Goal: Share content

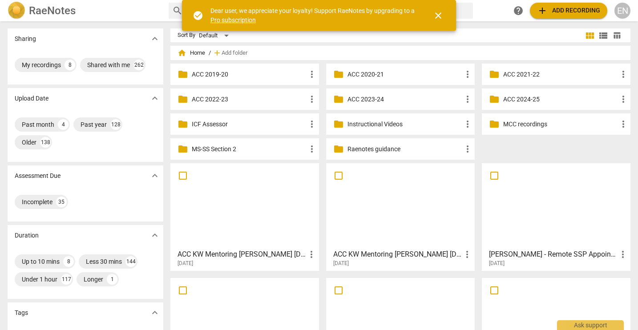
click at [517, 122] on p "MCC recordings" at bounding box center [560, 124] width 115 height 9
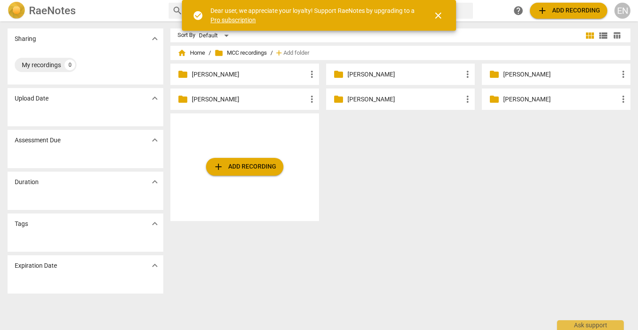
click at [352, 74] on p "[PERSON_NAME]" at bounding box center [404, 74] width 115 height 9
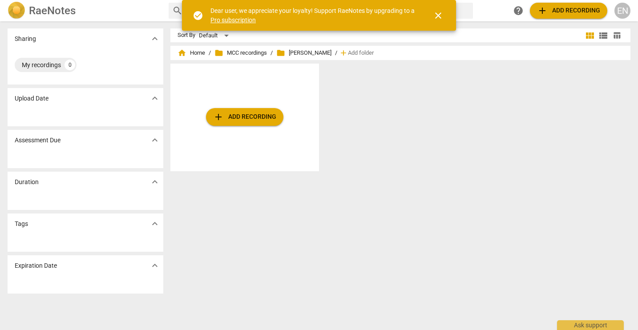
click at [230, 111] on button "add Add recording" at bounding box center [244, 117] width 77 height 18
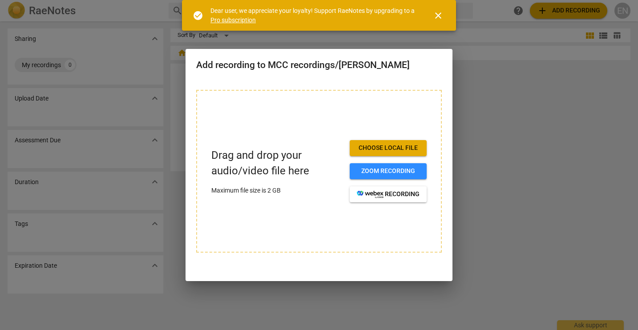
click at [379, 148] on span "Choose local file" at bounding box center [388, 148] width 63 height 9
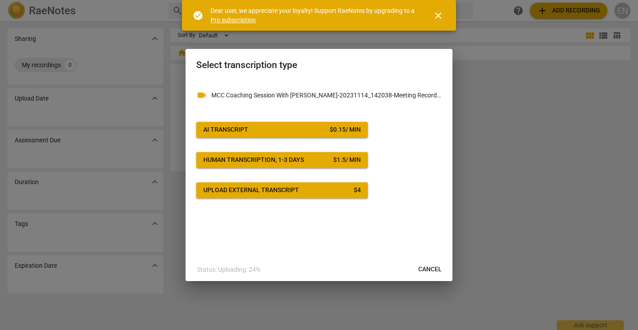
click at [234, 129] on div "AI Transcript" at bounding box center [225, 129] width 45 height 9
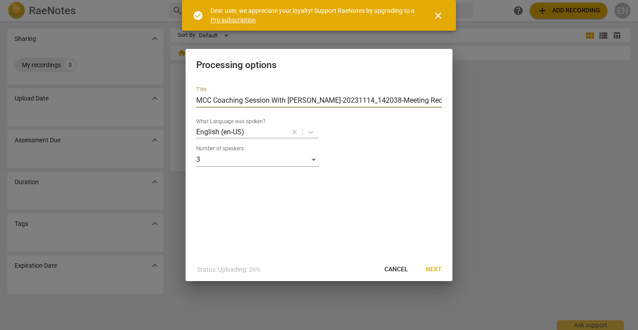
click at [213, 99] on input "MCC Coaching Session With [PERSON_NAME]-20231114_142038-Meeting Recording (1)" at bounding box center [318, 100] width 245 height 14
click at [312, 161] on div "3" at bounding box center [257, 159] width 123 height 14
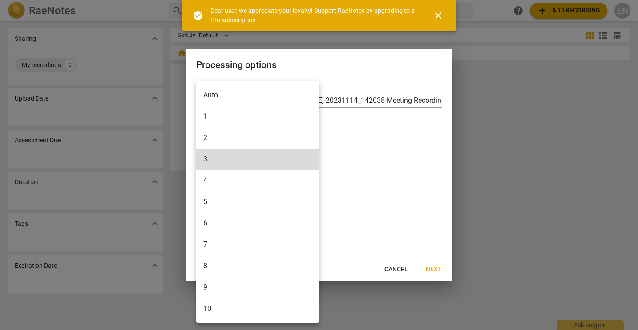
click at [237, 134] on li "2" at bounding box center [257, 137] width 123 height 21
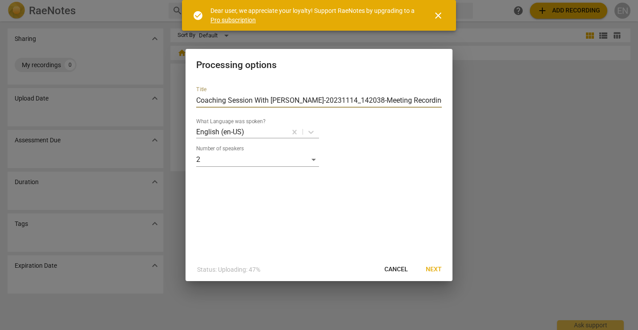
click at [429, 100] on input "Coaching Session With [PERSON_NAME]-20231114_142038-Meeting Recording (1)" at bounding box center [318, 100] width 245 height 14
type input "Coaching Session With [PERSON_NAME]-20231114_142038-Meeting Recording"
click at [434, 266] on span "Next" at bounding box center [433, 269] width 16 height 9
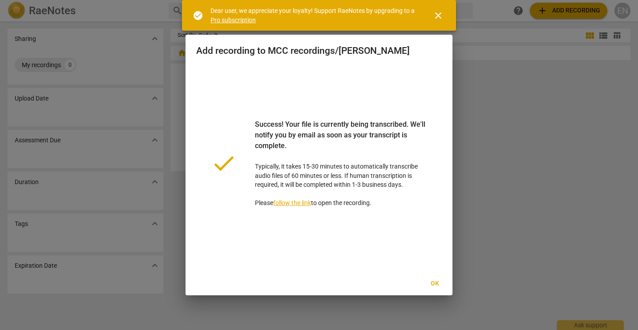
click at [439, 285] on span "Ok" at bounding box center [434, 283] width 14 height 9
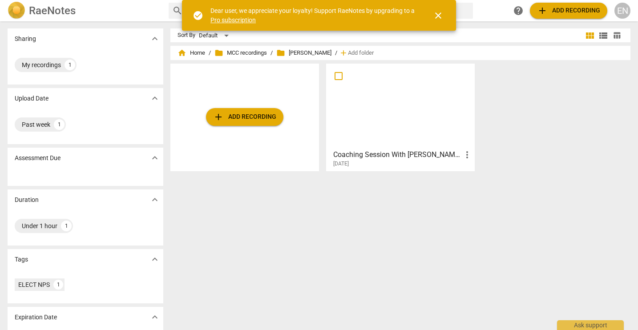
click at [381, 154] on h3 "Coaching Session With [PERSON_NAME]-20231114_142038-Meeting Recording" at bounding box center [397, 154] width 128 height 11
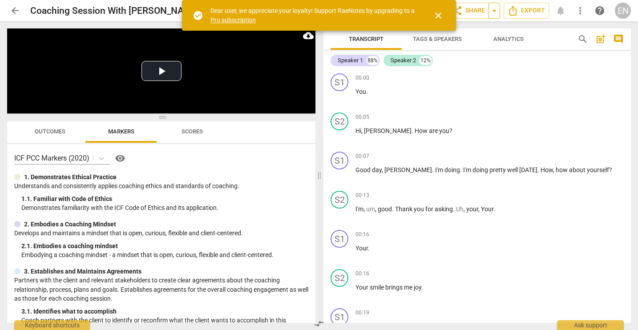
click at [492, 10] on span "arrow_drop_down" at bounding box center [494, 10] width 11 height 11
click at [436, 14] on span "close" at bounding box center [438, 15] width 11 height 11
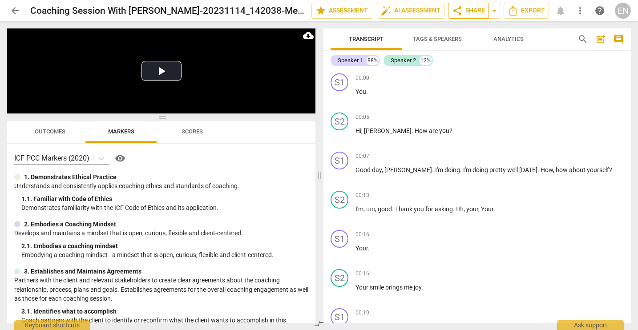
click at [473, 9] on span "share Share" at bounding box center [468, 10] width 33 height 11
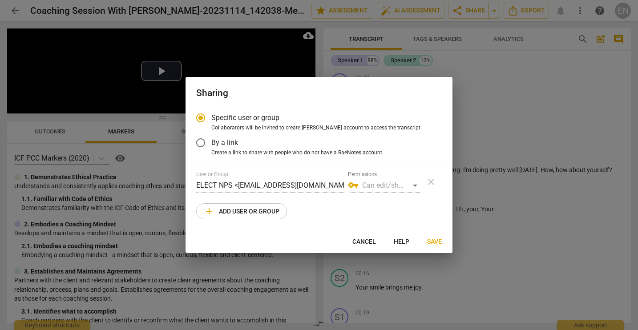
radio input "false"
click at [220, 144] on span "By a link" at bounding box center [224, 142] width 27 height 10
click at [211, 144] on input "By a link" at bounding box center [200, 142] width 21 height 21
radio input "false"
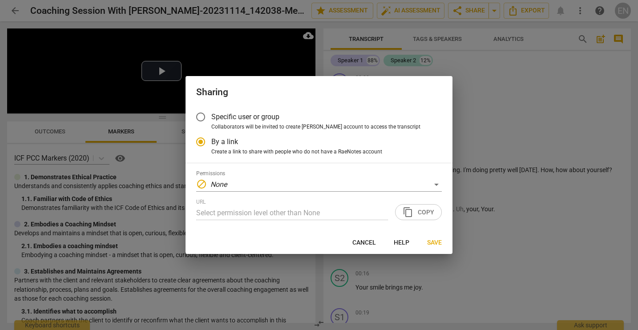
click at [420, 209] on div "URL Select permission level other than None content_copy Copy" at bounding box center [318, 209] width 245 height 21
click at [209, 119] on input "Specific user or group" at bounding box center [200, 116] width 21 height 21
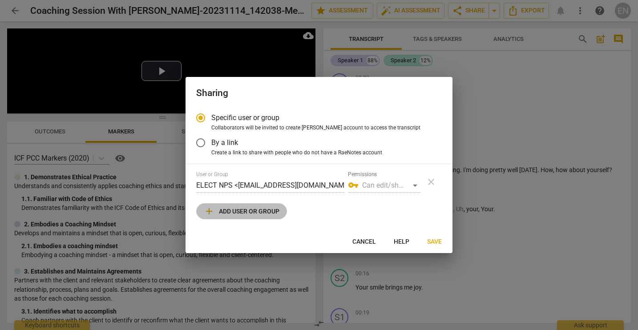
click at [234, 212] on span "add Add user or group" at bounding box center [242, 211] width 76 height 11
radio input "false"
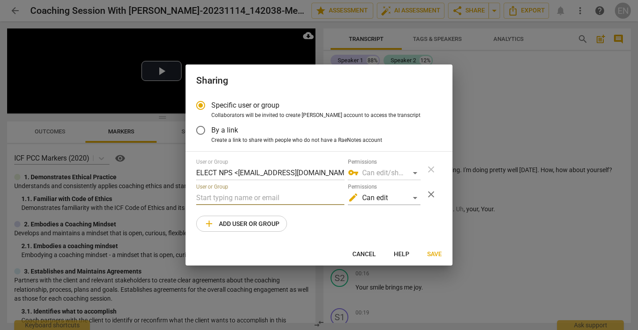
click at [233, 200] on input "text" at bounding box center [270, 198] width 148 height 14
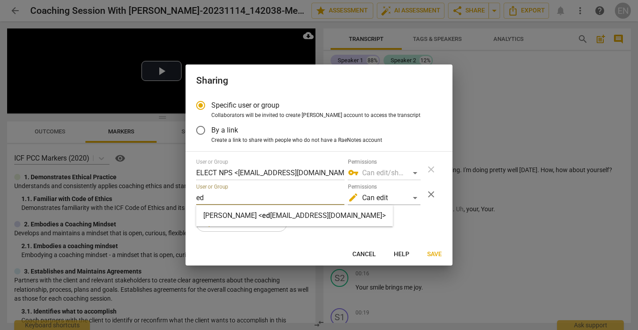
type input "ed"
click at [236, 214] on strong "[PERSON_NAME] <" at bounding box center [232, 215] width 59 height 8
radio input "false"
type input "[PERSON_NAME] <[EMAIL_ADDRESS][DOMAIN_NAME]>"
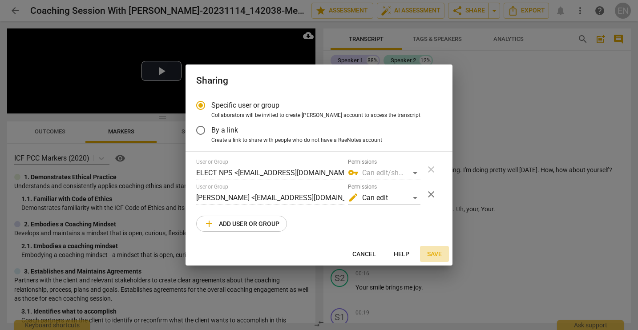
click at [431, 251] on span "Save" at bounding box center [434, 254] width 15 height 9
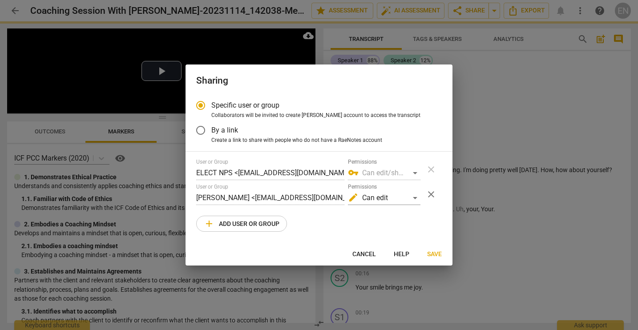
radio input "false"
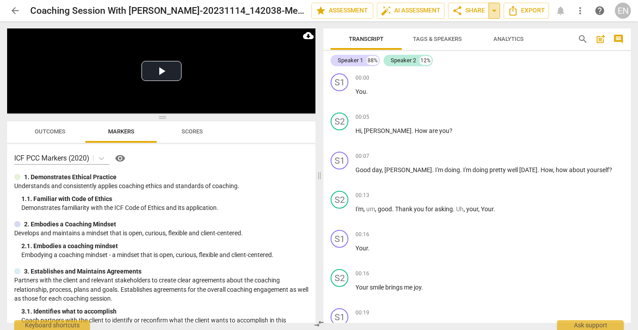
click at [493, 12] on span "arrow_drop_down" at bounding box center [494, 10] width 11 height 11
click at [469, 32] on div "link Copy link" at bounding box center [461, 28] width 75 height 18
click at [410, 12] on span "auto_fix_high AI Assessment" at bounding box center [411, 10] width 60 height 11
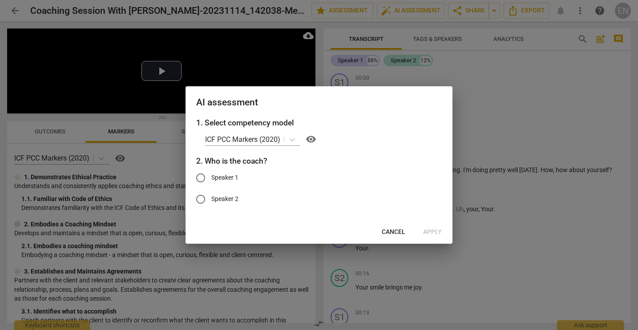
click at [389, 231] on span "Cancel" at bounding box center [393, 232] width 24 height 9
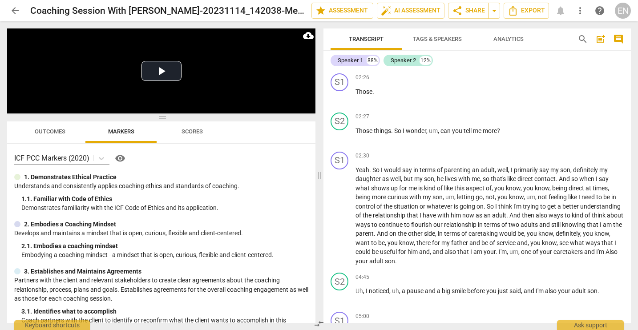
scroll to position [578, 0]
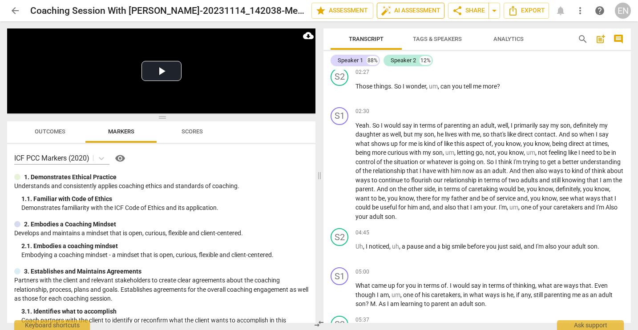
click at [414, 12] on span "auto_fix_high AI Assessment" at bounding box center [411, 10] width 60 height 11
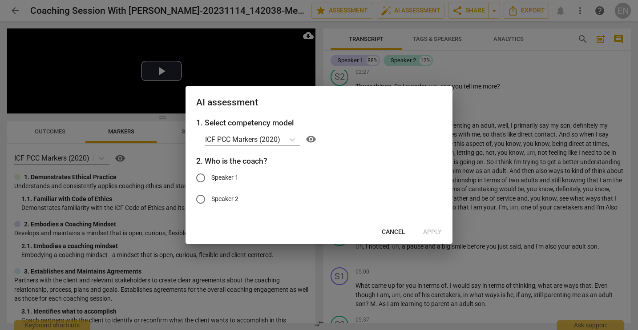
click at [228, 195] on span "Speaker 2" at bounding box center [224, 198] width 27 height 9
click at [211, 195] on input "Speaker 2" at bounding box center [200, 199] width 21 height 21
radio input "true"
click at [429, 231] on span "Apply" at bounding box center [432, 232] width 19 height 9
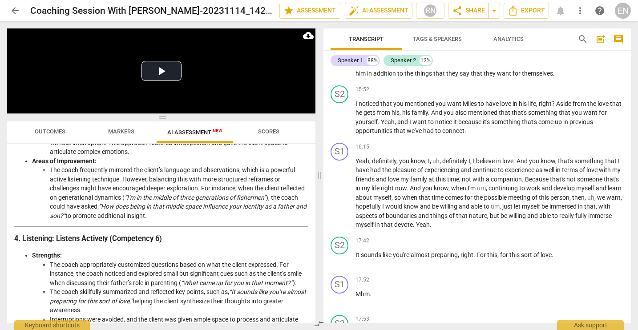
scroll to position [622, 0]
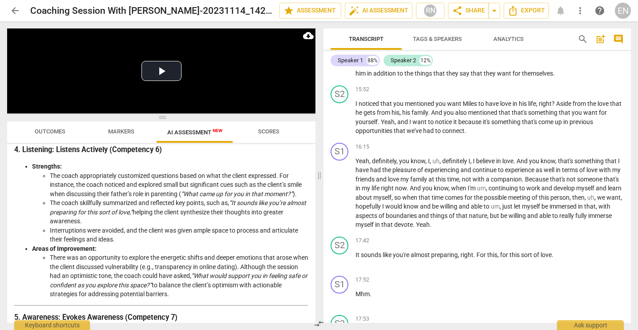
click at [17, 11] on span "arrow_back" at bounding box center [15, 10] width 11 height 11
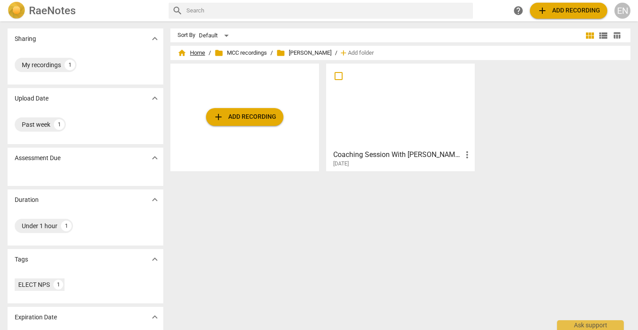
click at [195, 53] on span "home Home" at bounding box center [191, 52] width 28 height 9
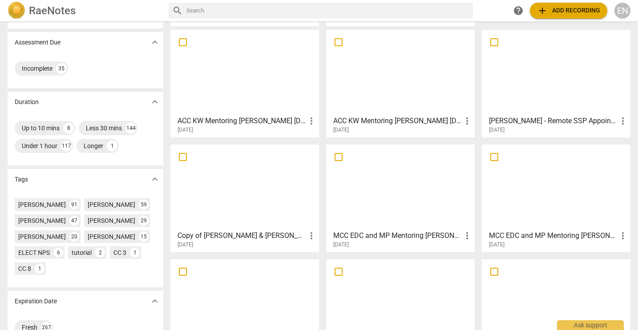
scroll to position [212, 0]
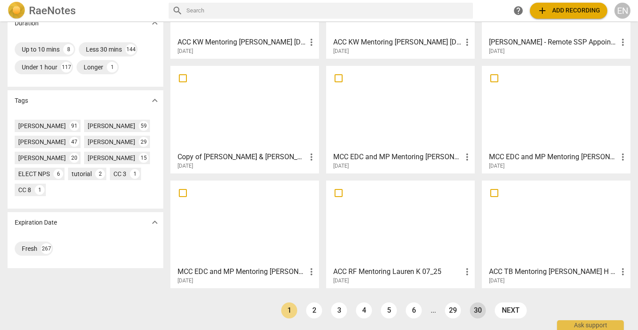
click at [473, 309] on link "30" at bounding box center [478, 310] width 16 height 16
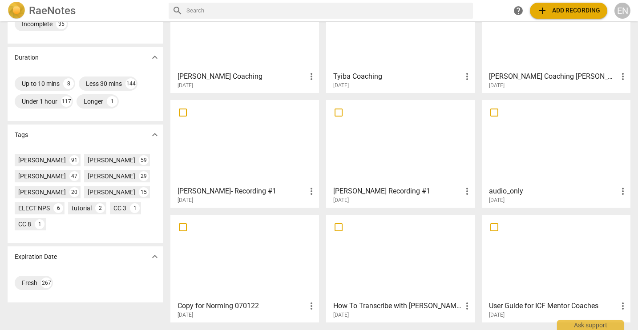
scroll to position [212, 0]
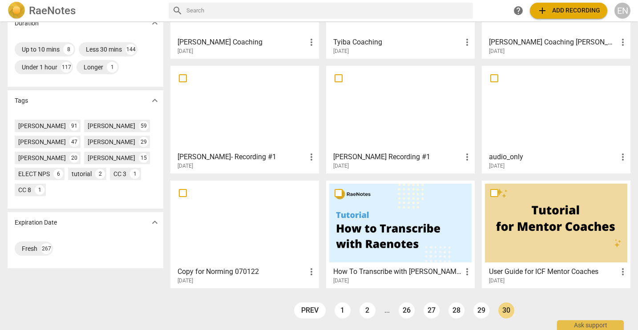
click at [479, 313] on link "29" at bounding box center [481, 310] width 16 height 16
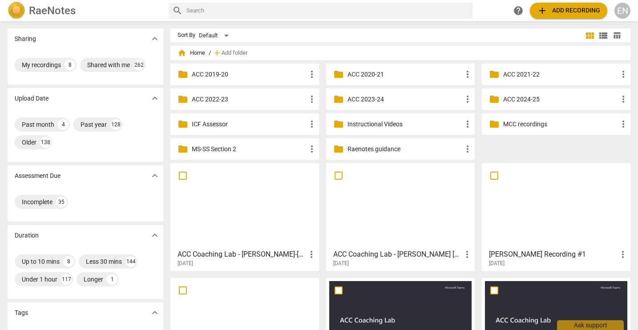
click at [209, 124] on p "ICF Assessor" at bounding box center [249, 124] width 115 height 9
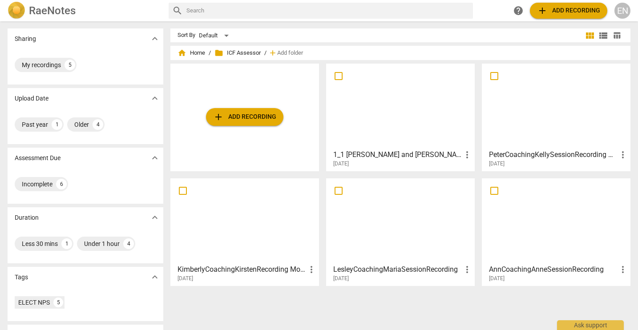
click at [534, 129] on div at bounding box center [556, 106] width 142 height 79
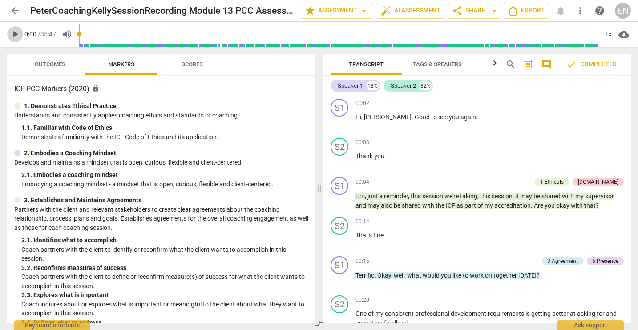
click at [16, 34] on span "play_arrow" at bounding box center [15, 34] width 11 height 11
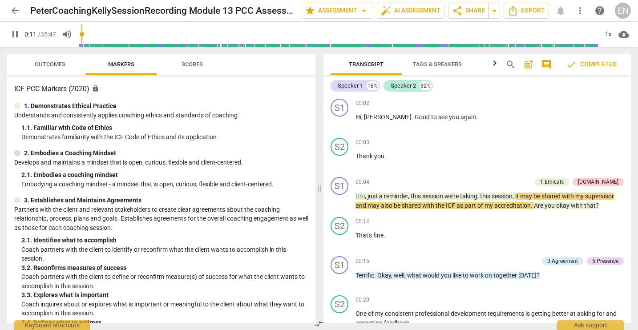
type input "12"
click at [11, 11] on span "arrow_back" at bounding box center [15, 10] width 11 height 11
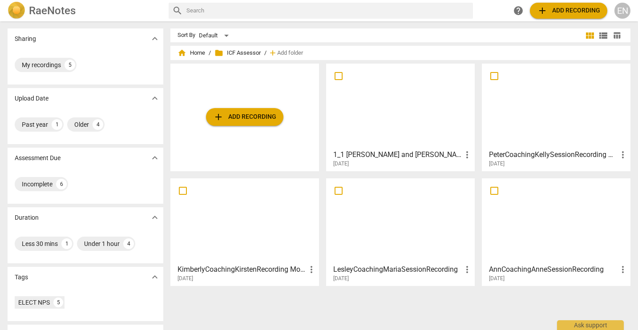
click at [371, 244] on div at bounding box center [400, 220] width 142 height 79
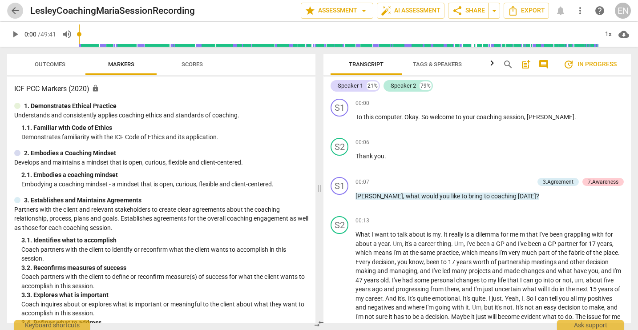
click at [15, 8] on span "arrow_back" at bounding box center [15, 10] width 11 height 11
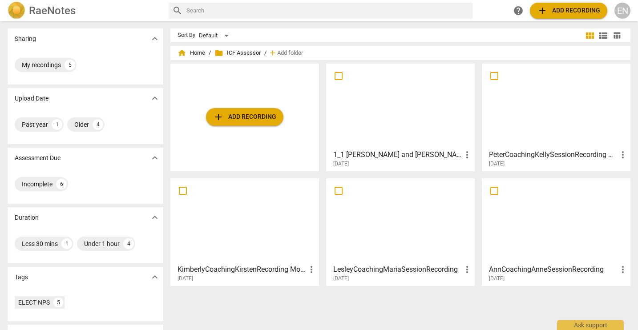
click at [222, 205] on div at bounding box center [244, 220] width 142 height 79
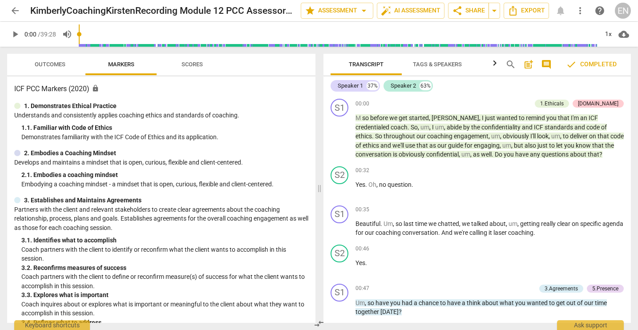
click at [14, 7] on span "arrow_back" at bounding box center [15, 10] width 11 height 11
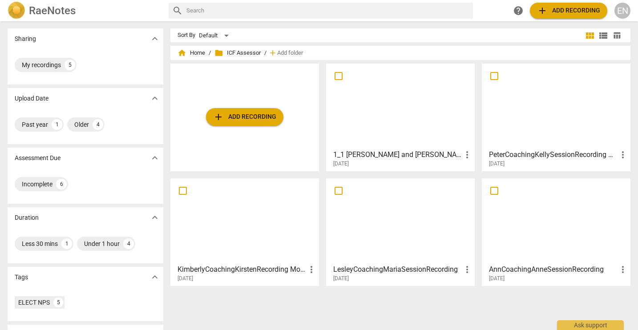
click at [519, 224] on div at bounding box center [556, 220] width 142 height 79
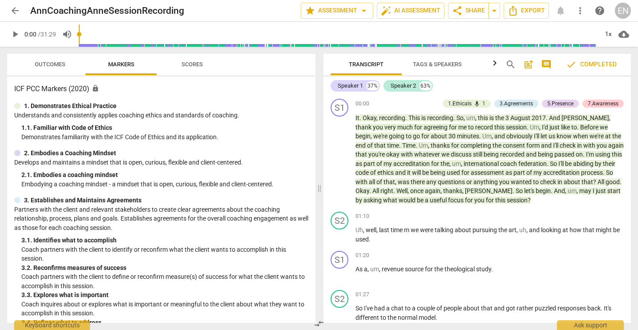
click at [17, 33] on span "play_arrow" at bounding box center [15, 34] width 11 height 11
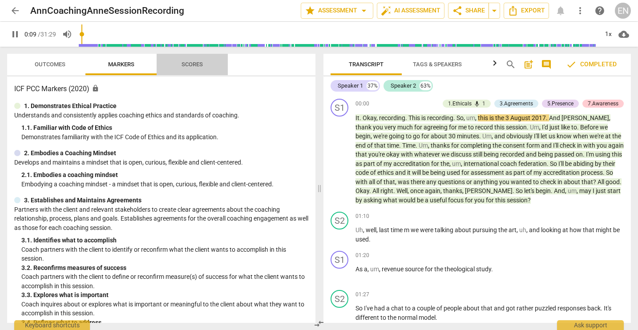
click at [187, 66] on span "Scores" at bounding box center [191, 64] width 21 height 7
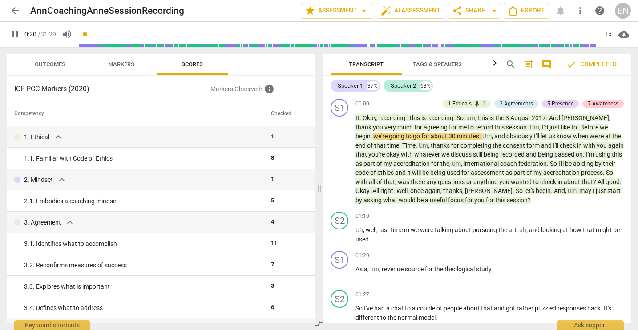
type input "21"
click at [12, 8] on span "arrow_back" at bounding box center [15, 10] width 11 height 11
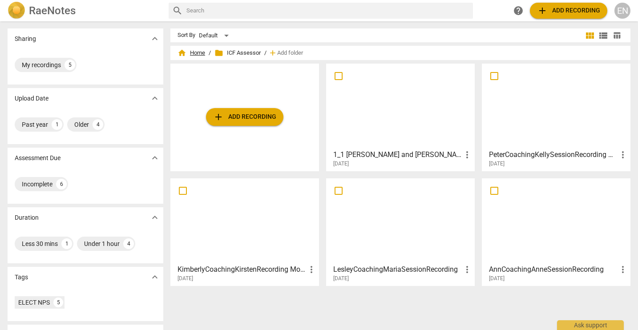
click at [194, 52] on span "home Home" at bounding box center [191, 52] width 28 height 9
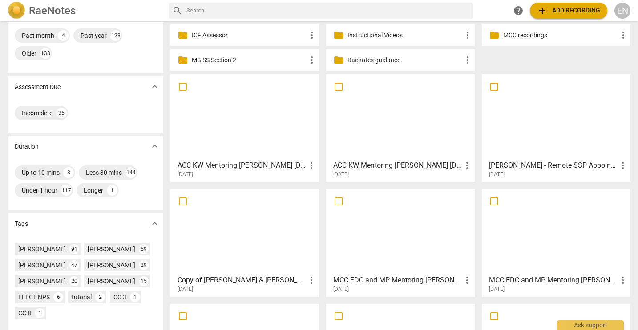
scroll to position [178, 0]
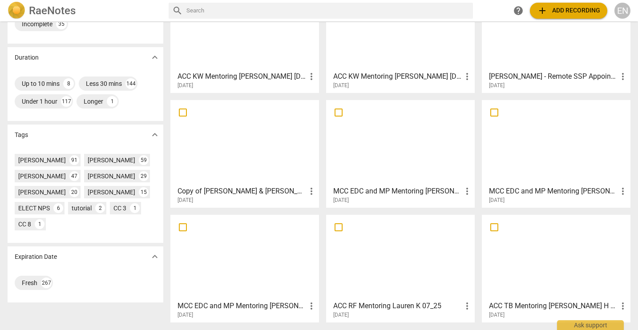
click at [216, 145] on div at bounding box center [244, 142] width 142 height 79
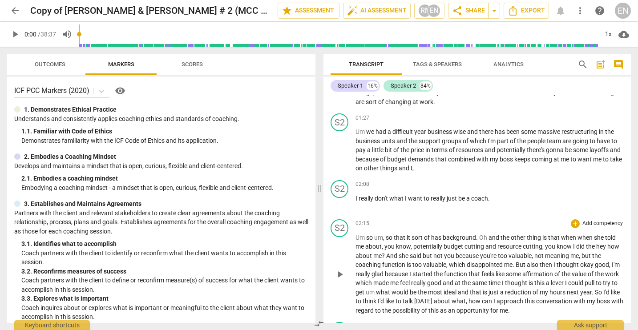
scroll to position [489, 0]
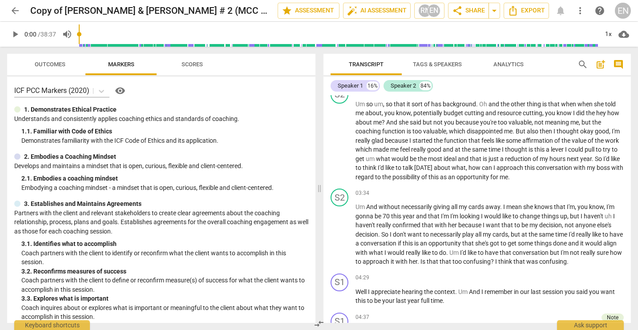
click at [13, 7] on span "arrow_back" at bounding box center [15, 10] width 11 height 11
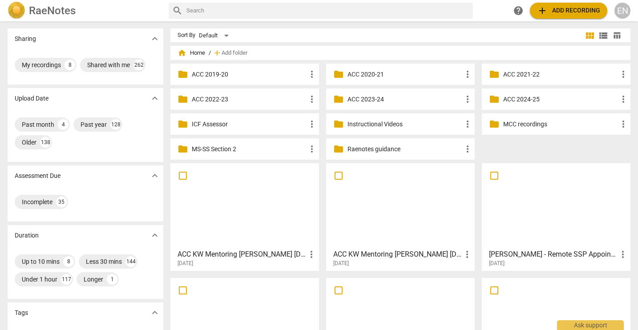
click at [189, 11] on input "text" at bounding box center [327, 11] width 283 height 14
type input "[PERSON_NAME]"
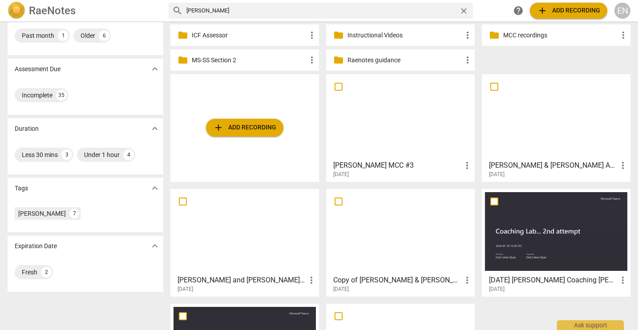
scroll to position [177, 0]
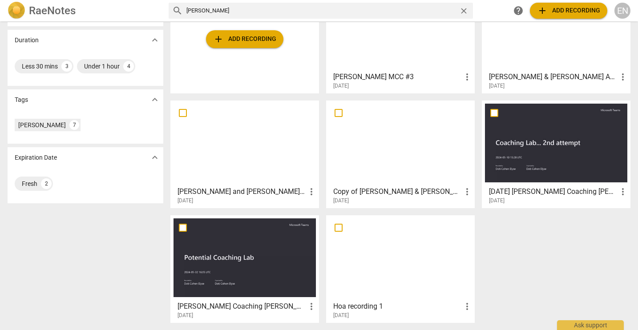
click at [382, 263] on div at bounding box center [400, 257] width 142 height 79
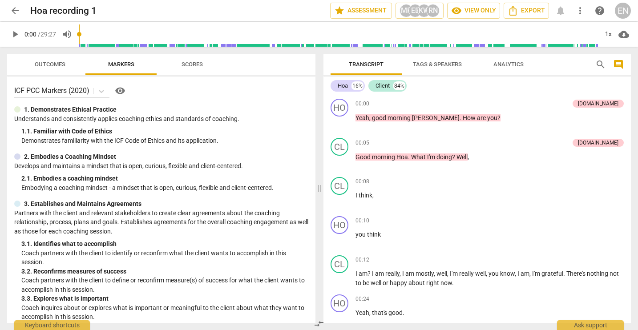
click at [12, 31] on span "play_arrow" at bounding box center [15, 34] width 11 height 11
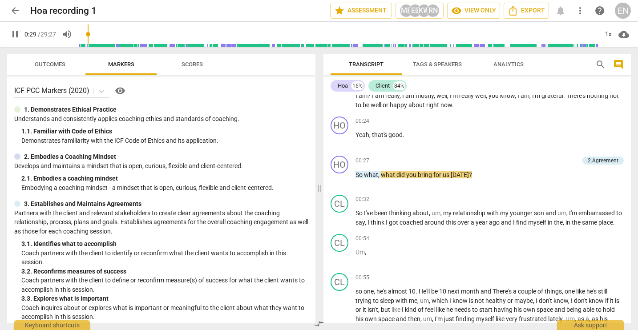
click at [18, 35] on span "pause" at bounding box center [15, 34] width 11 height 11
type input "30"
click at [14, 12] on span "arrow_back" at bounding box center [15, 10] width 11 height 11
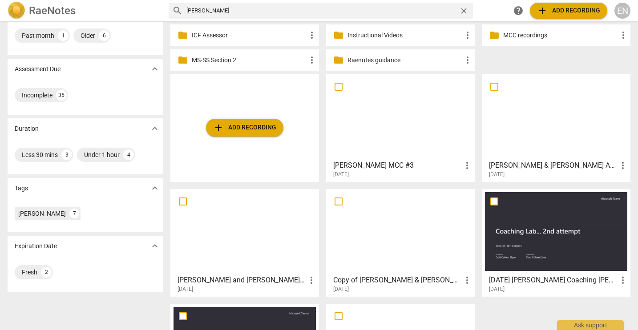
scroll to position [177, 0]
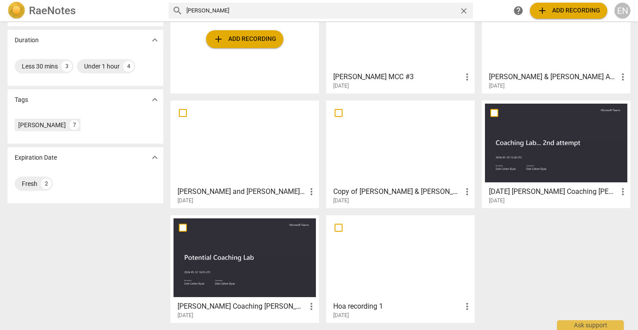
click at [215, 284] on div at bounding box center [244, 257] width 142 height 79
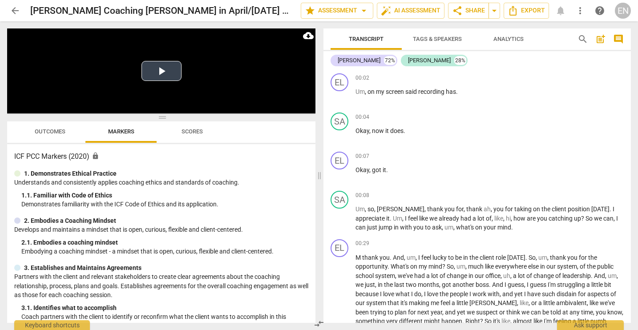
click at [163, 70] on button "Play Video" at bounding box center [161, 71] width 40 height 20
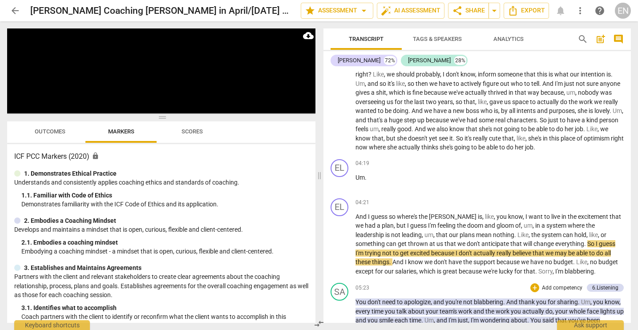
scroll to position [445, 0]
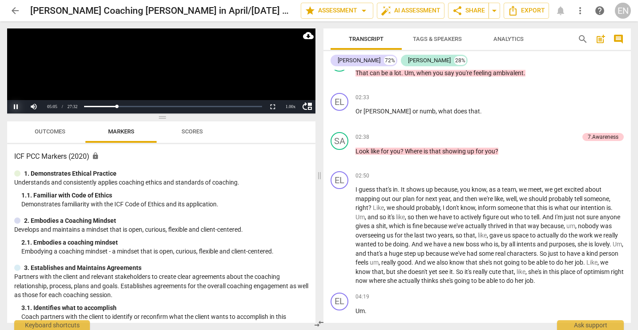
click at [16, 109] on button "Pause" at bounding box center [16, 106] width 18 height 13
click at [18, 12] on span "arrow_back" at bounding box center [15, 10] width 11 height 11
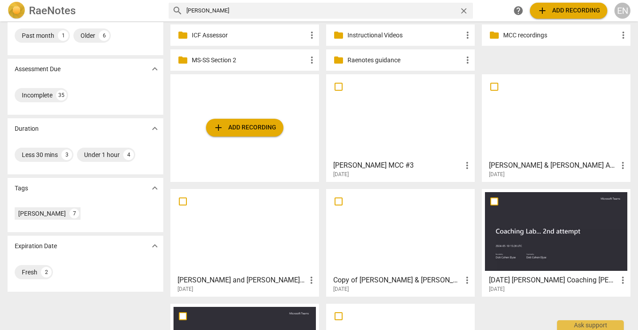
scroll to position [177, 0]
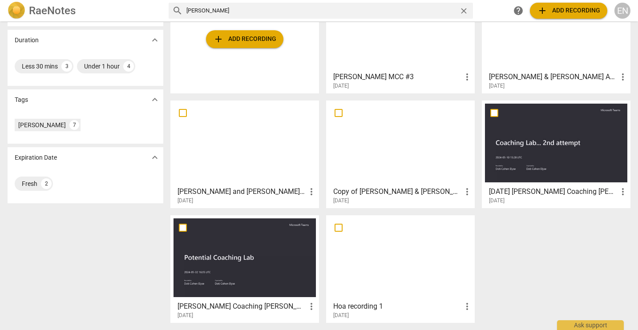
click at [519, 152] on div at bounding box center [556, 143] width 142 height 79
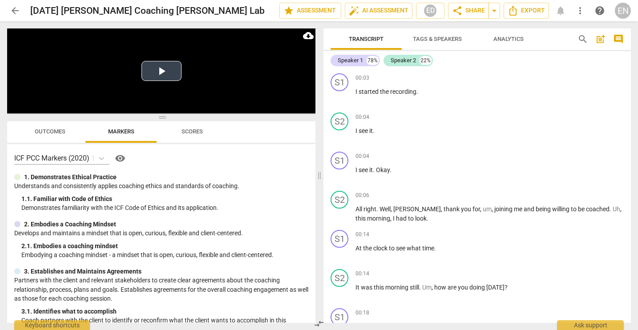
click at [157, 72] on button "Play Video" at bounding box center [161, 71] width 40 height 20
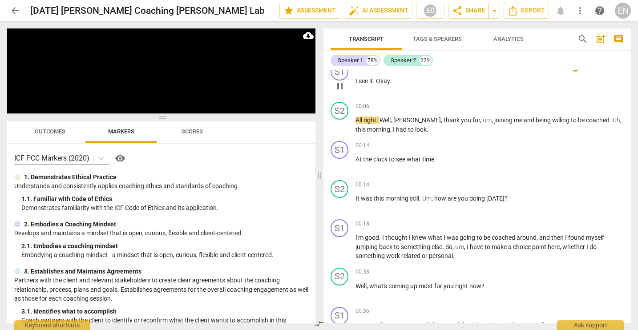
scroll to position [222, 0]
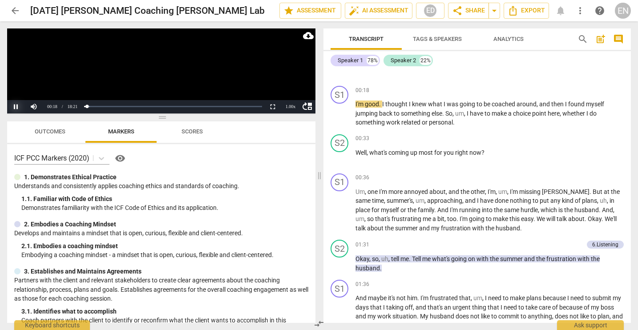
click at [14, 105] on button "Pause" at bounding box center [16, 106] width 18 height 13
click at [17, 8] on span "arrow_back" at bounding box center [15, 10] width 11 height 11
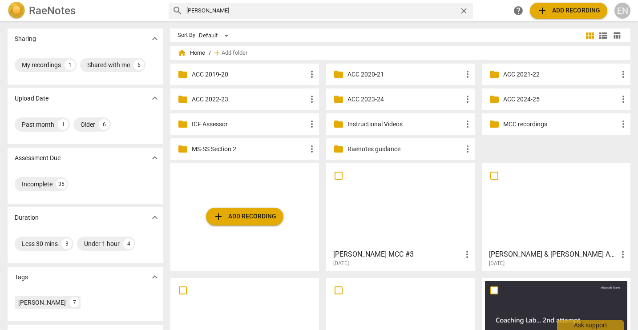
drag, startPoint x: 200, startPoint y: 10, endPoint x: 189, endPoint y: 11, distance: 11.2
click at [189, 11] on input "[PERSON_NAME]" at bounding box center [320, 11] width 269 height 14
click at [461, 9] on span "close" at bounding box center [463, 10] width 9 height 9
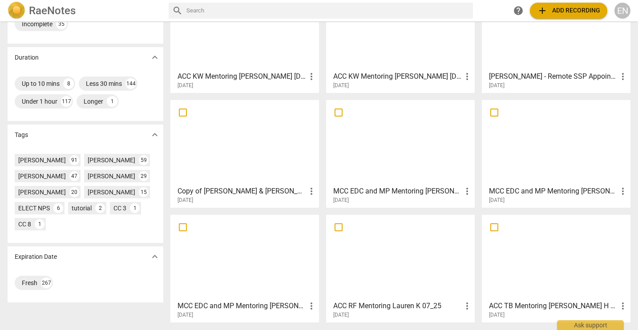
scroll to position [212, 0]
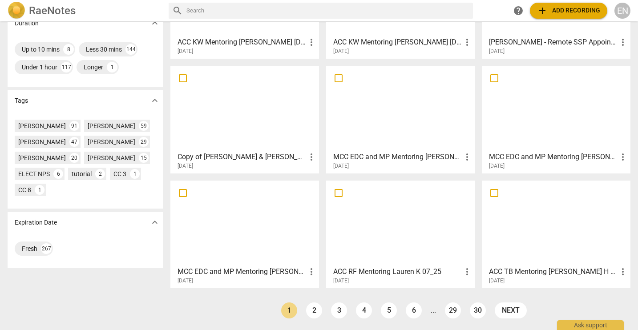
click at [335, 309] on link "3" at bounding box center [339, 310] width 16 height 16
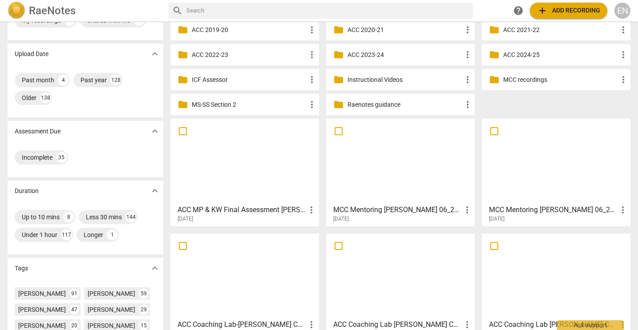
scroll to position [212, 0]
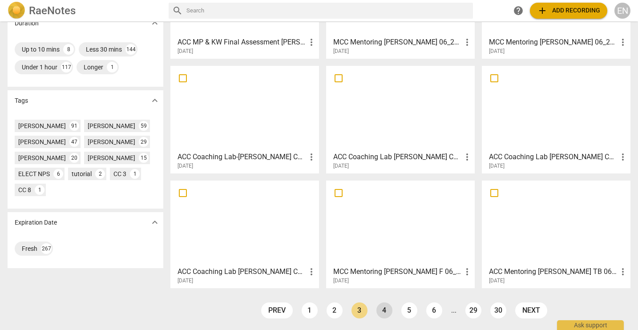
click at [379, 311] on link "4" at bounding box center [384, 310] width 16 height 16
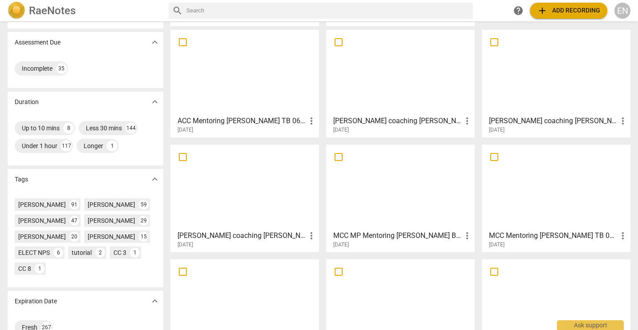
scroll to position [212, 0]
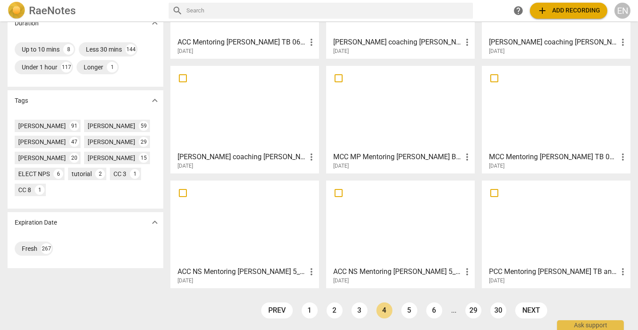
click at [521, 271] on h3 "PCC Mentoring [PERSON_NAME] TB and RF 05_21_2025" at bounding box center [553, 271] width 128 height 11
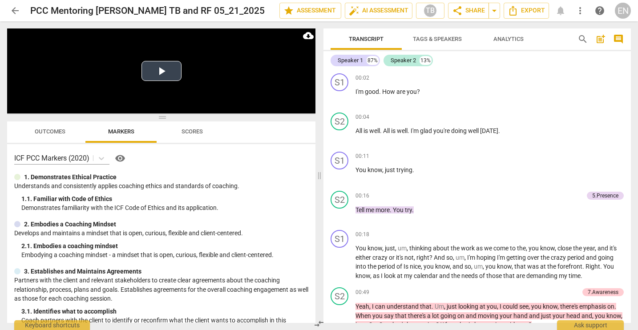
click at [169, 66] on button "Play Video" at bounding box center [161, 71] width 40 height 20
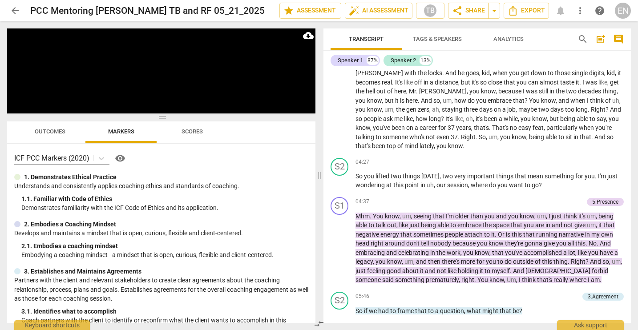
scroll to position [445, 0]
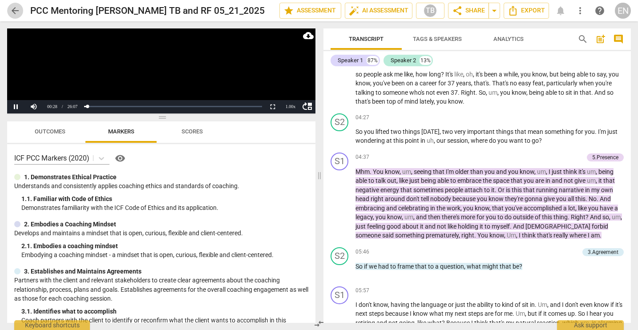
click at [14, 9] on span "arrow_back" at bounding box center [15, 10] width 11 height 11
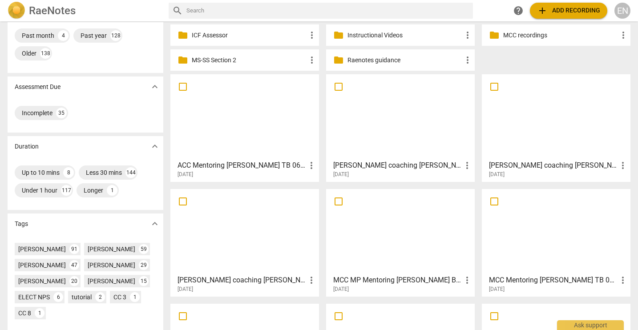
scroll to position [212, 0]
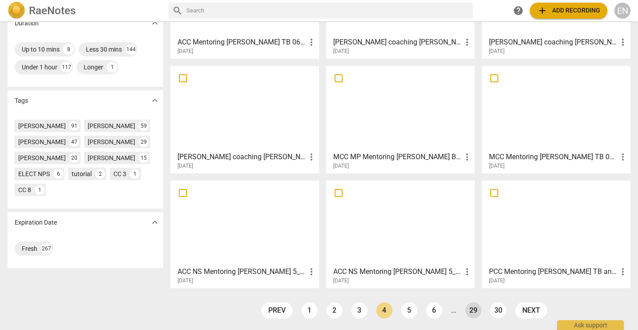
click at [468, 309] on link "29" at bounding box center [473, 310] width 16 height 16
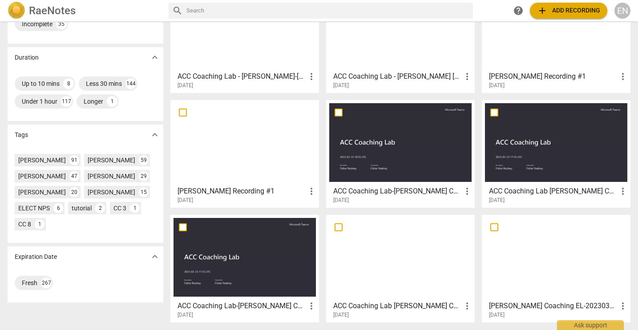
scroll to position [212, 0]
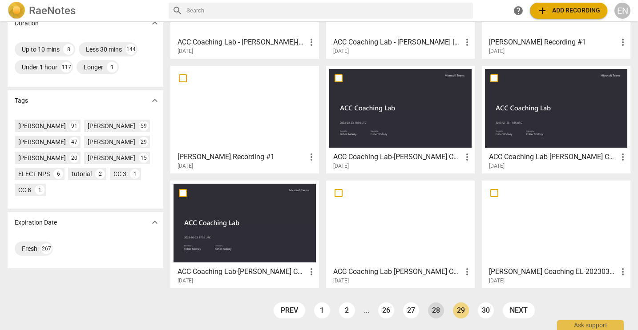
click at [435, 309] on link "28" at bounding box center [436, 310] width 16 height 16
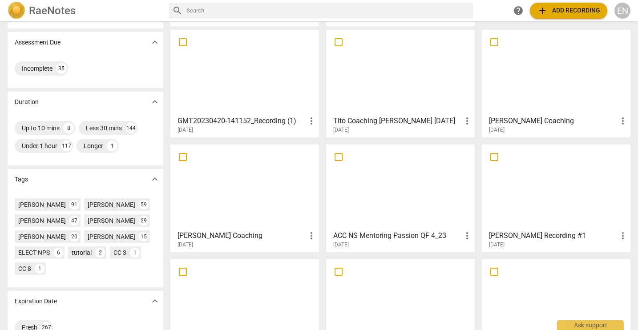
scroll to position [212, 0]
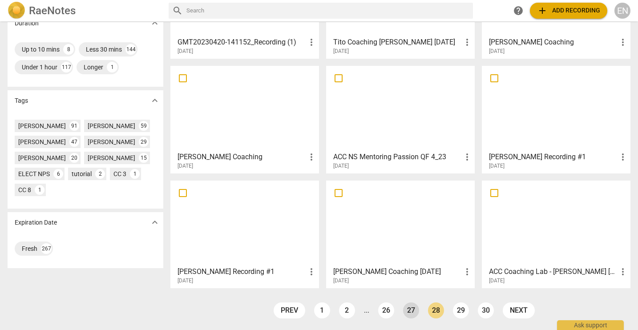
click at [410, 311] on link "27" at bounding box center [411, 310] width 16 height 16
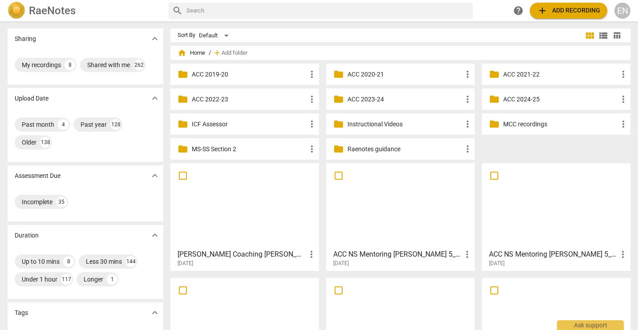
click at [225, 206] on div at bounding box center [244, 205] width 142 height 79
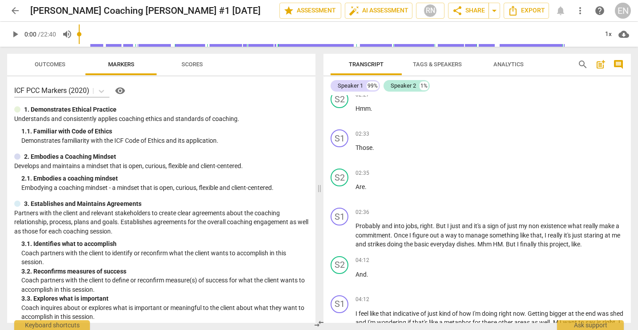
scroll to position [311, 0]
